Goal: Book appointment/travel/reservation

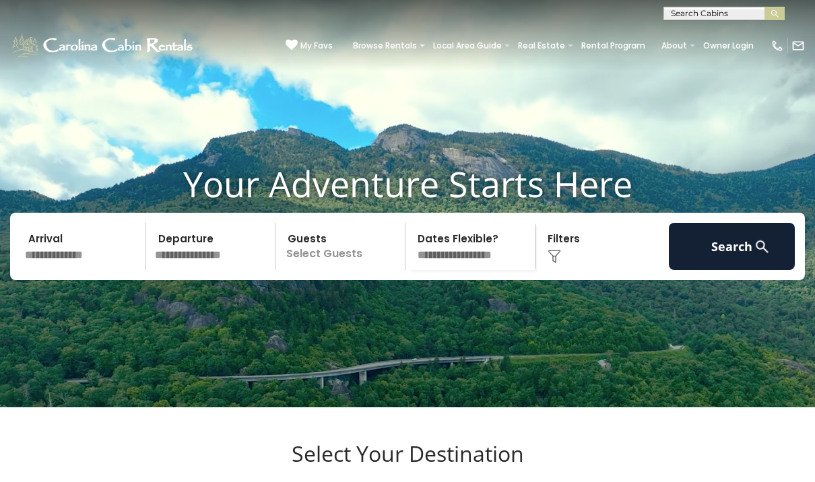
click at [558, 263] on img at bounding box center [554, 256] width 13 height 13
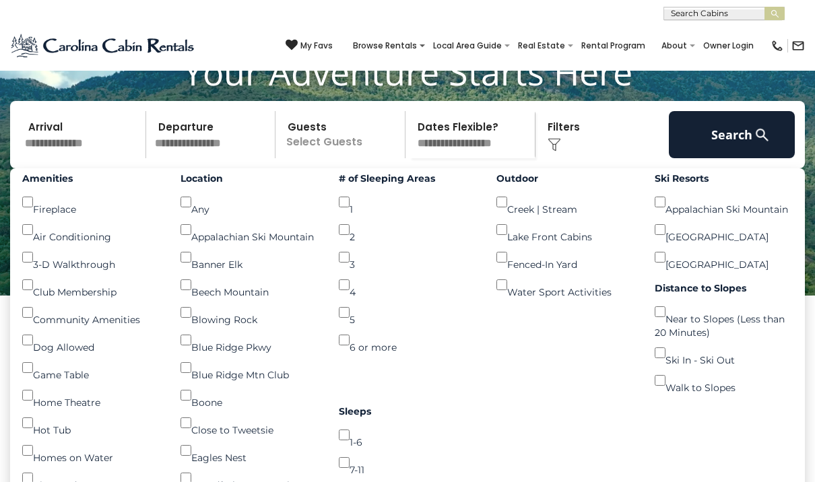
scroll to position [111, 0]
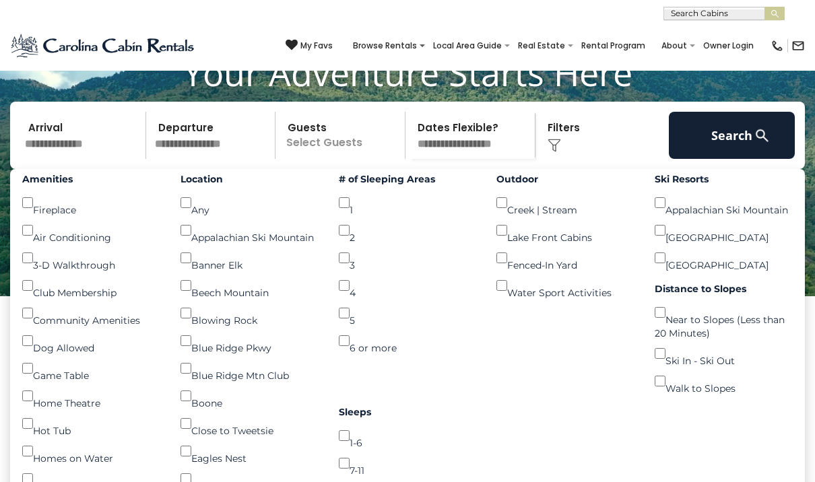
click at [754, 144] on img at bounding box center [762, 135] width 17 height 17
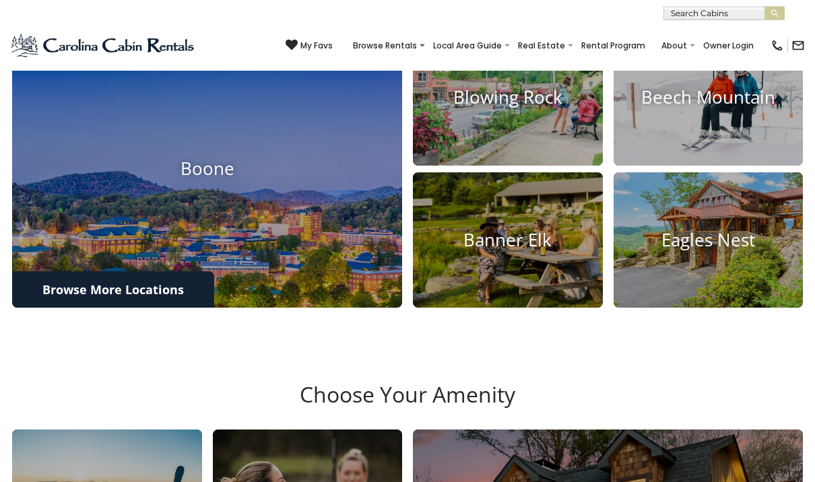
scroll to position [455, 0]
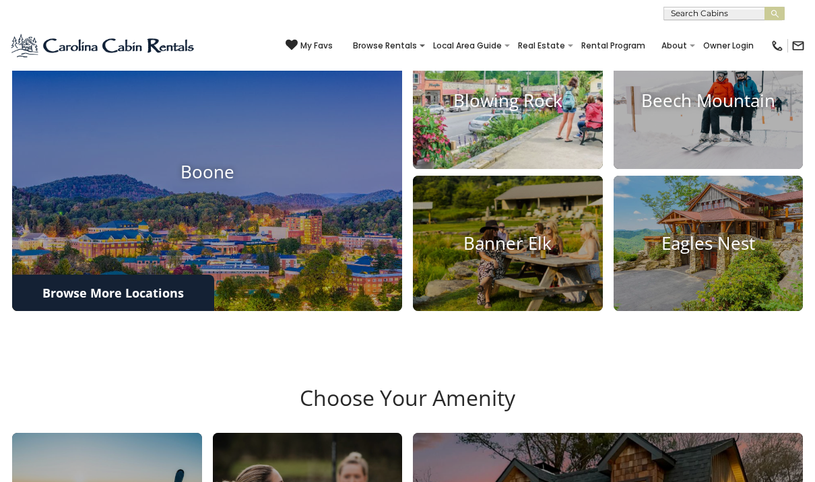
click at [542, 139] on img at bounding box center [508, 101] width 209 height 150
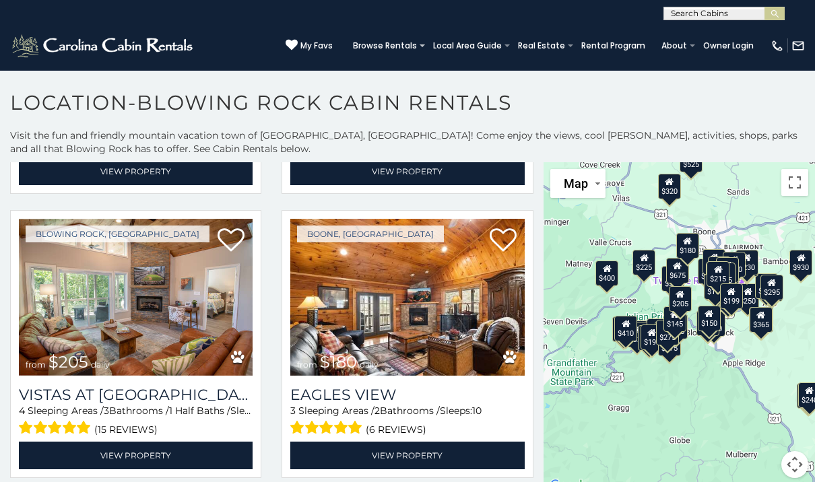
scroll to position [8227, 0]
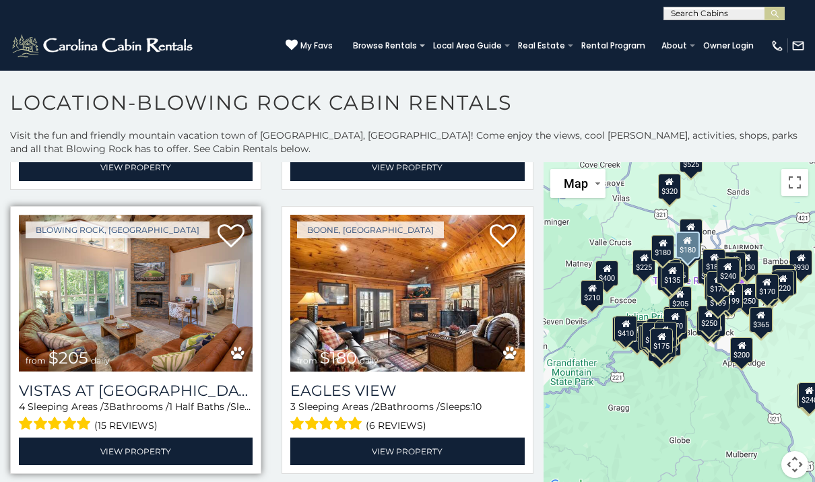
click at [183, 324] on img at bounding box center [136, 293] width 234 height 157
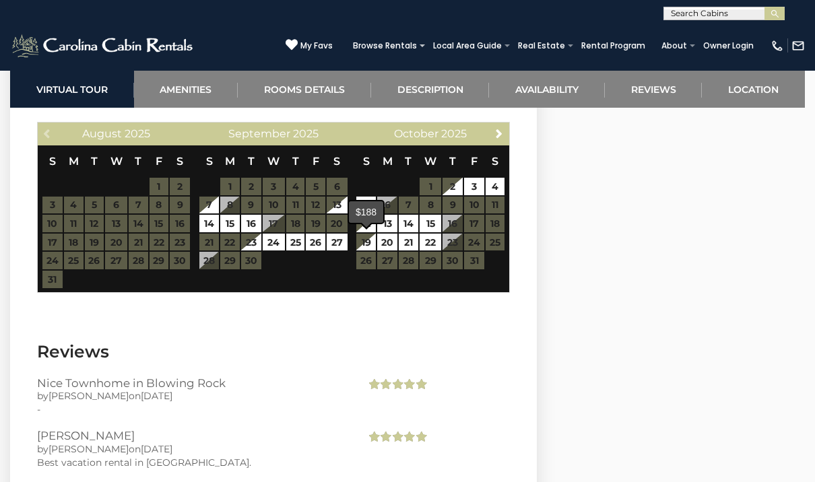
scroll to position [2732, 0]
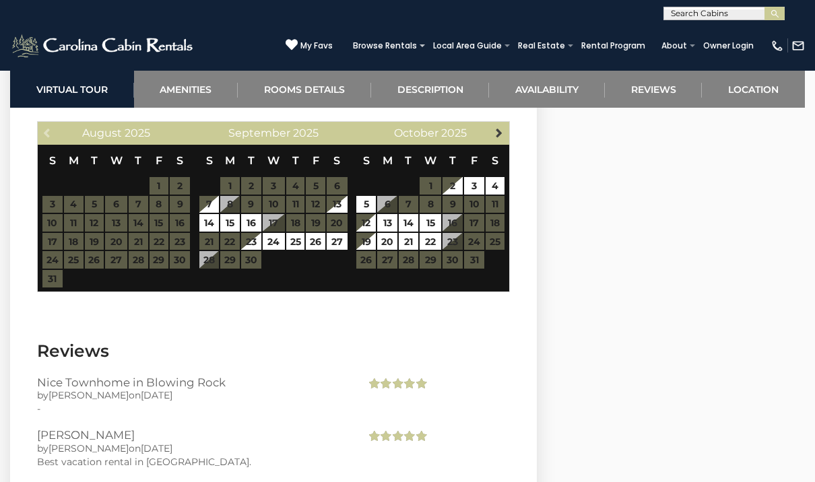
click at [494, 131] on span "Next" at bounding box center [499, 132] width 11 height 11
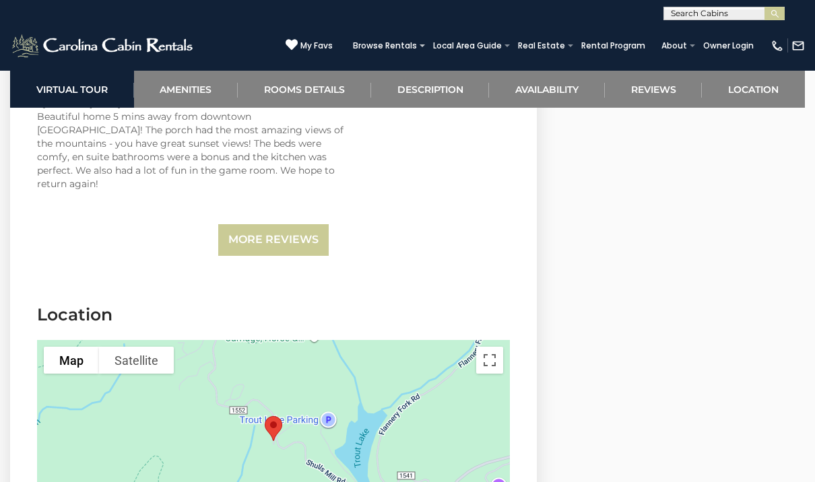
scroll to position [3186, 0]
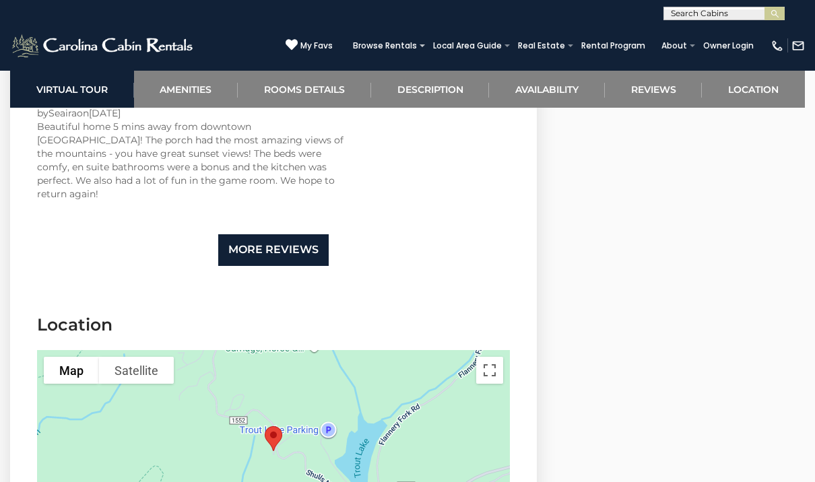
click at [276, 234] on link "More Reviews" at bounding box center [273, 250] width 110 height 32
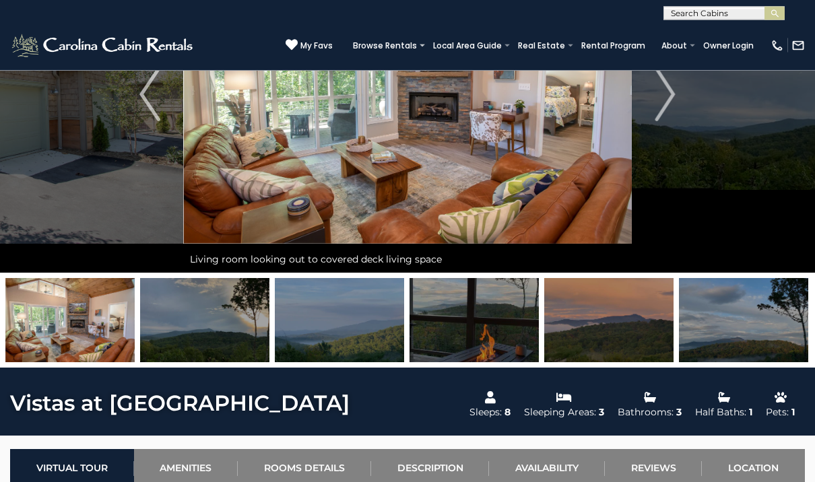
scroll to position [0, 0]
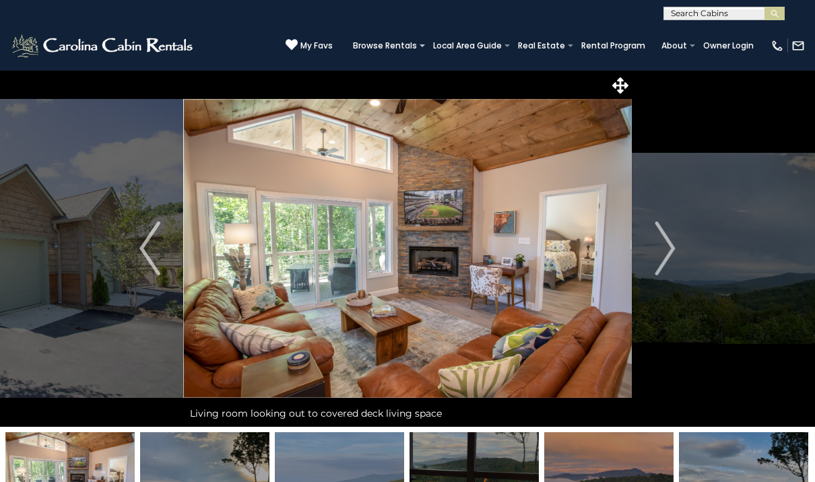
click at [800, 48] on img at bounding box center [798, 45] width 13 height 13
